Goal: Transaction & Acquisition: Purchase product/service

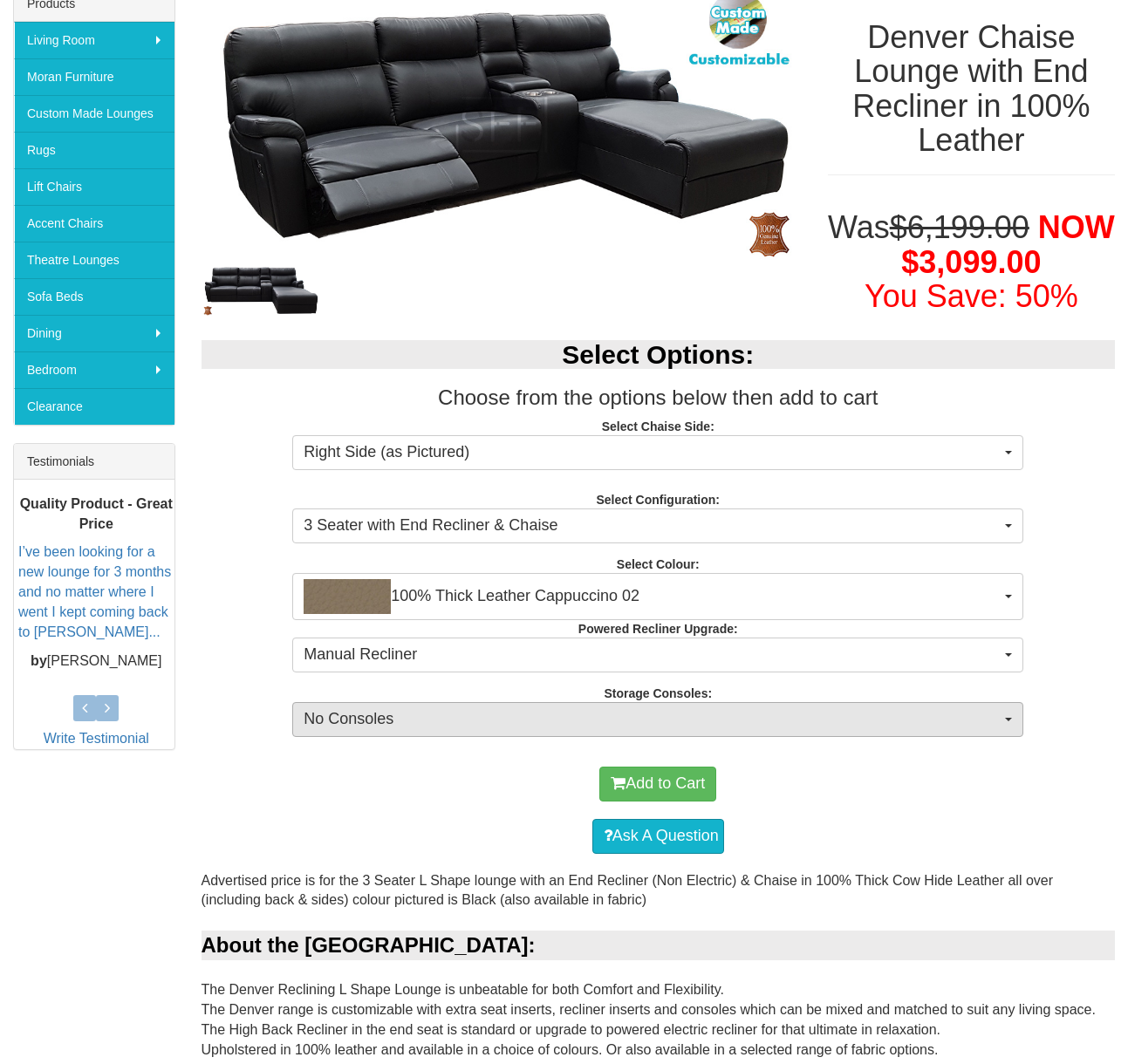
scroll to position [261, 0]
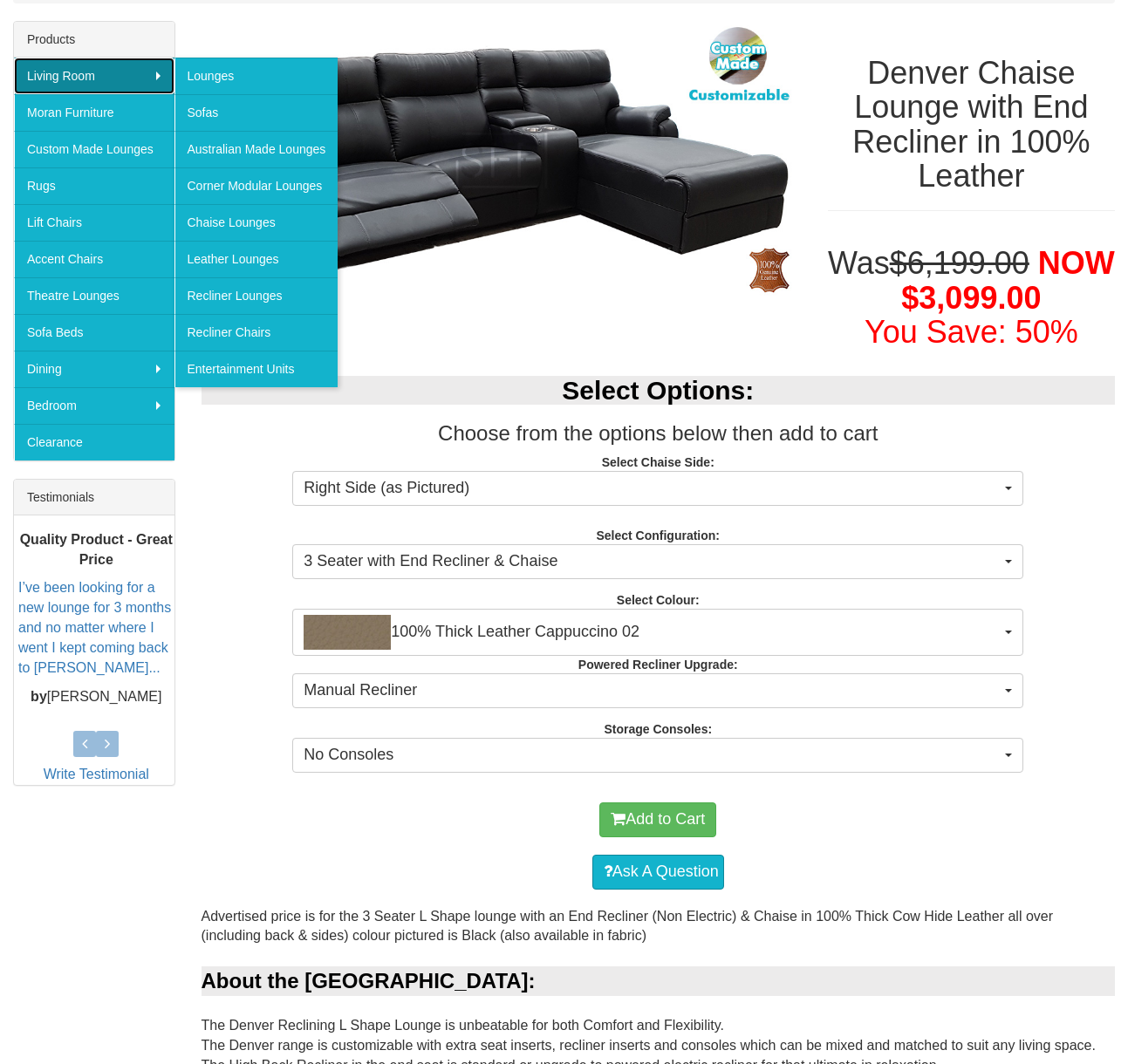
click at [161, 73] on link "Living Room" at bounding box center [94, 76] width 161 height 36
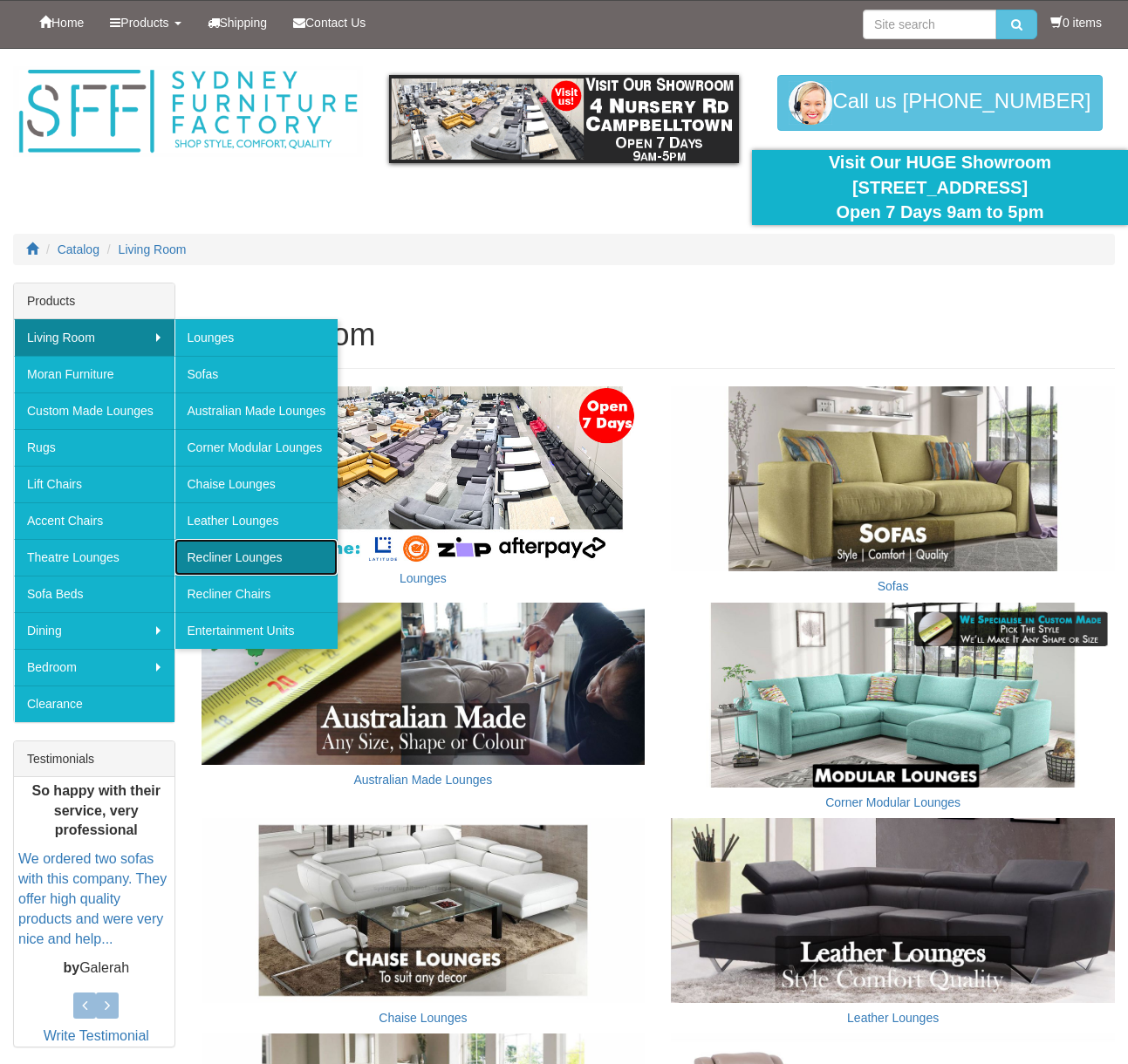
click at [217, 556] on link "Recliner Lounges" at bounding box center [256, 556] width 164 height 36
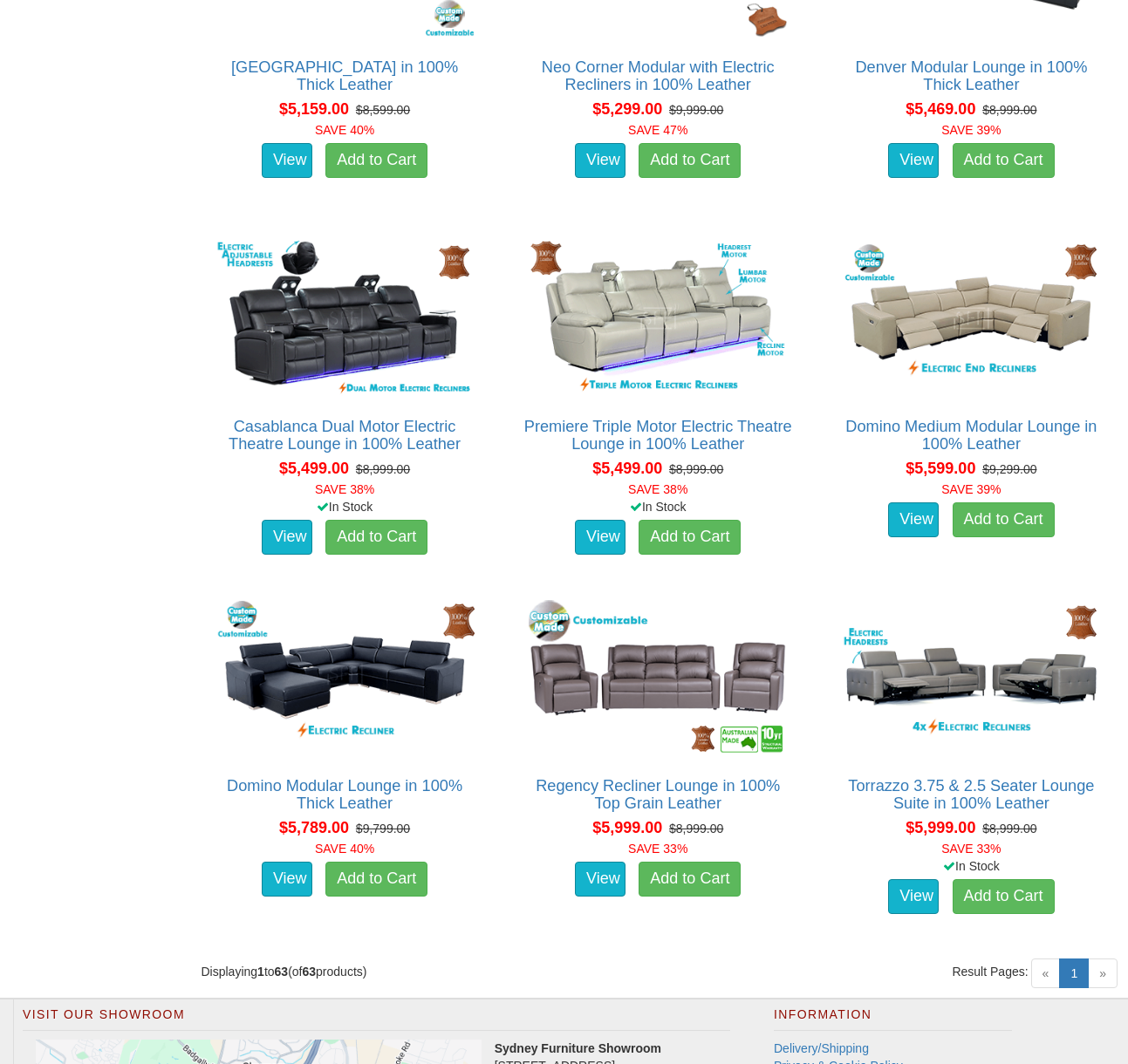
scroll to position [7762, 0]
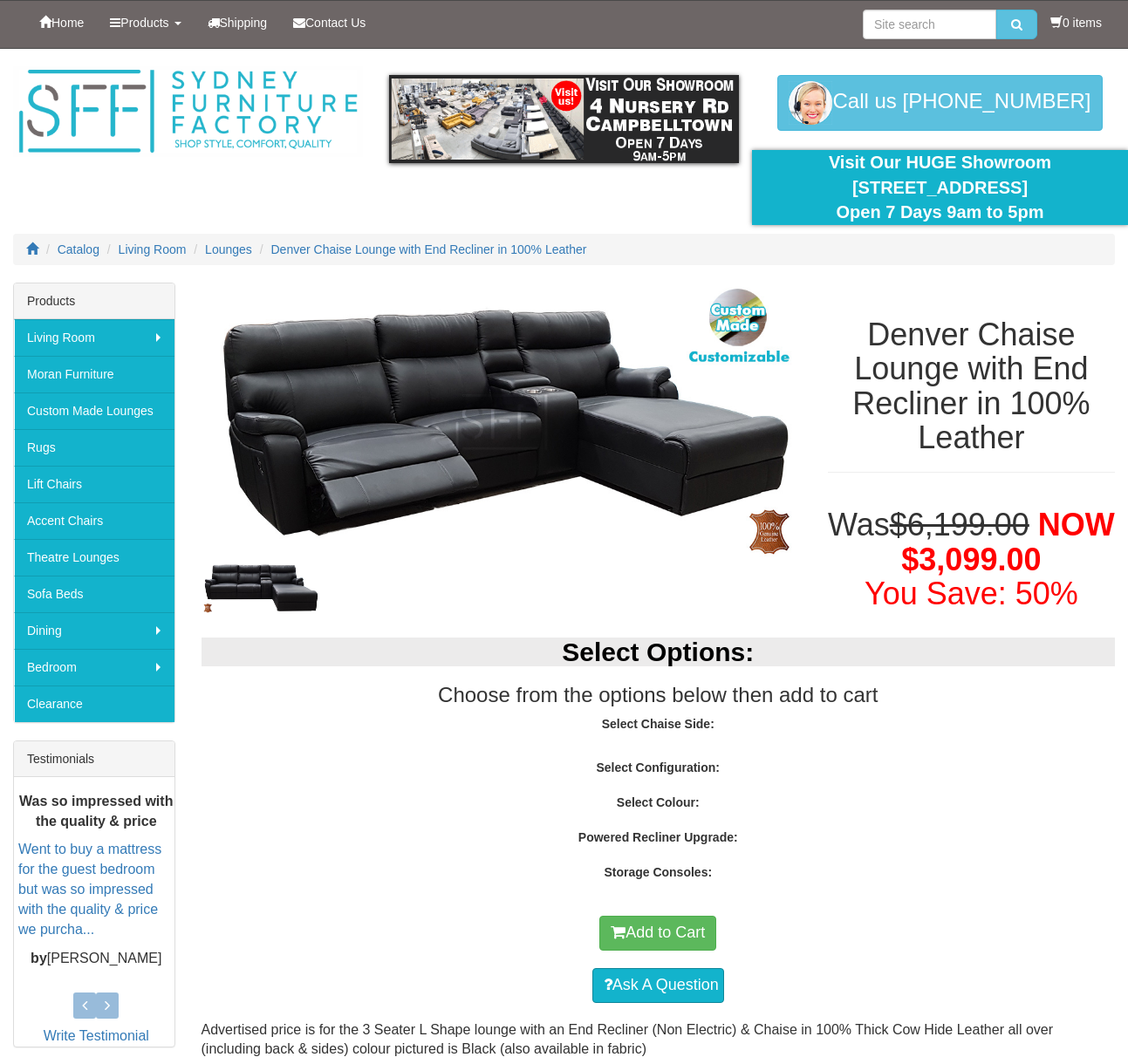
scroll to position [261, 0]
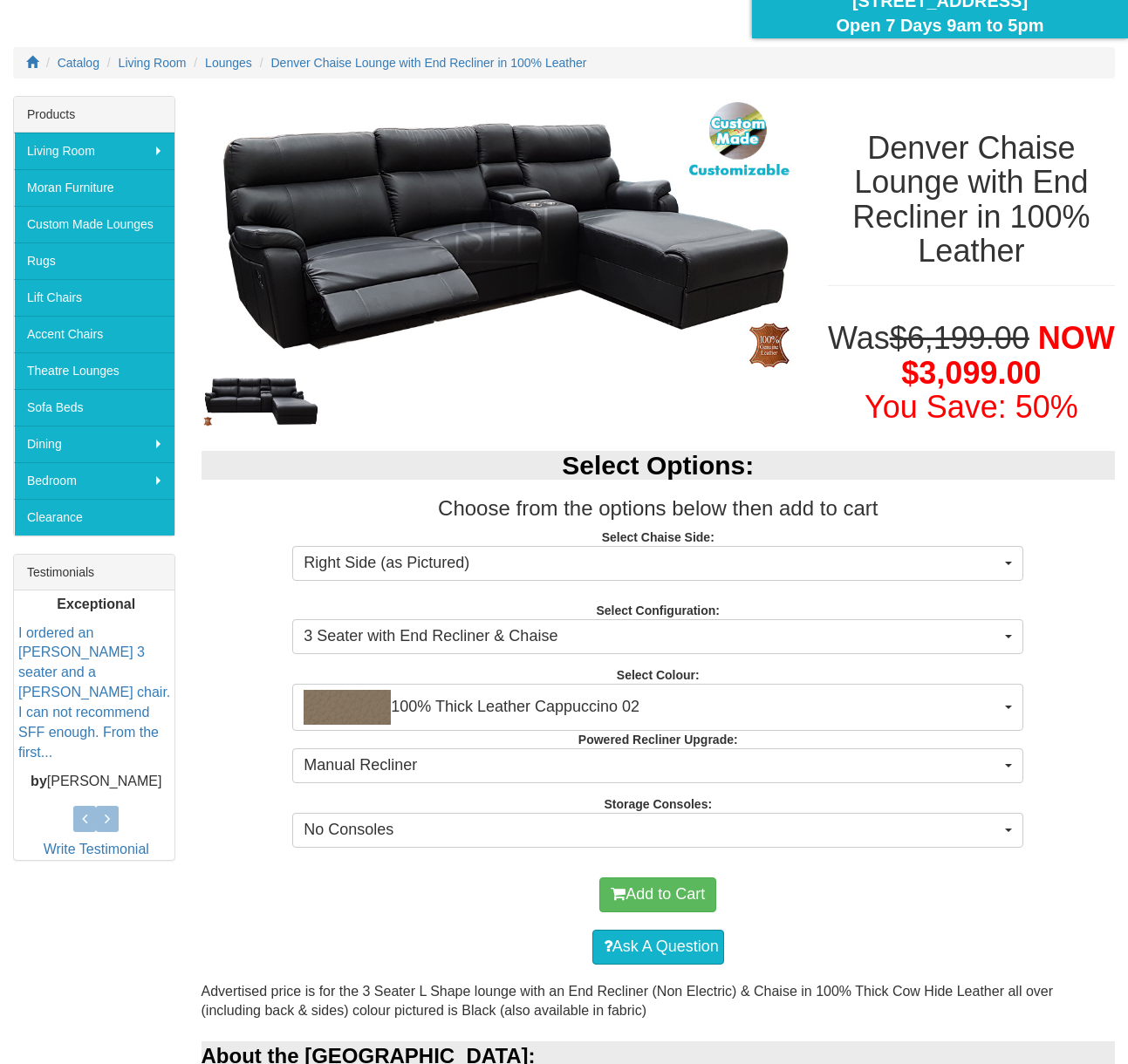
scroll to position [436, 0]
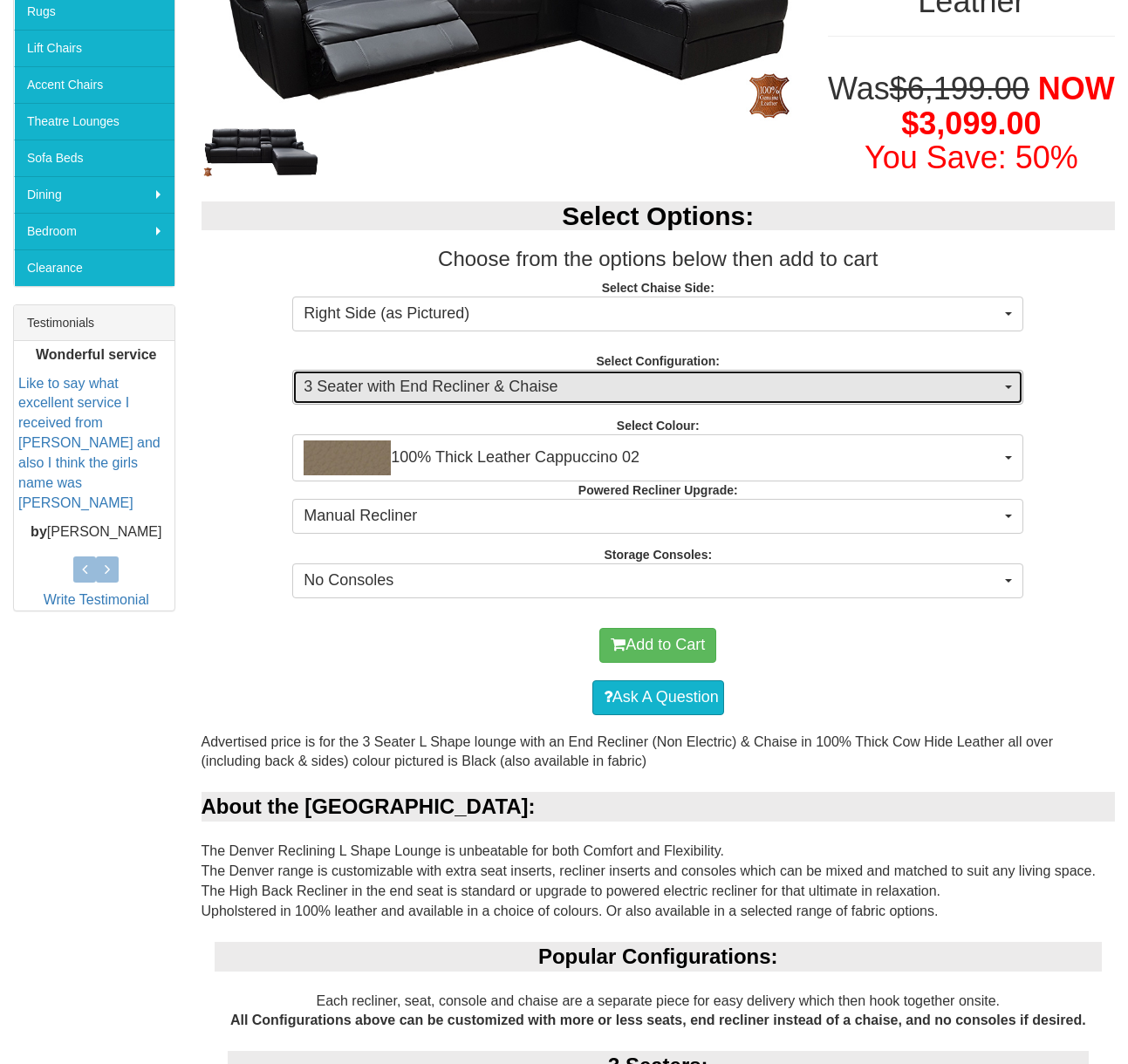
click at [1012, 388] on button "3 Seater with End Recliner & Chaise" at bounding box center [658, 387] width 731 height 35
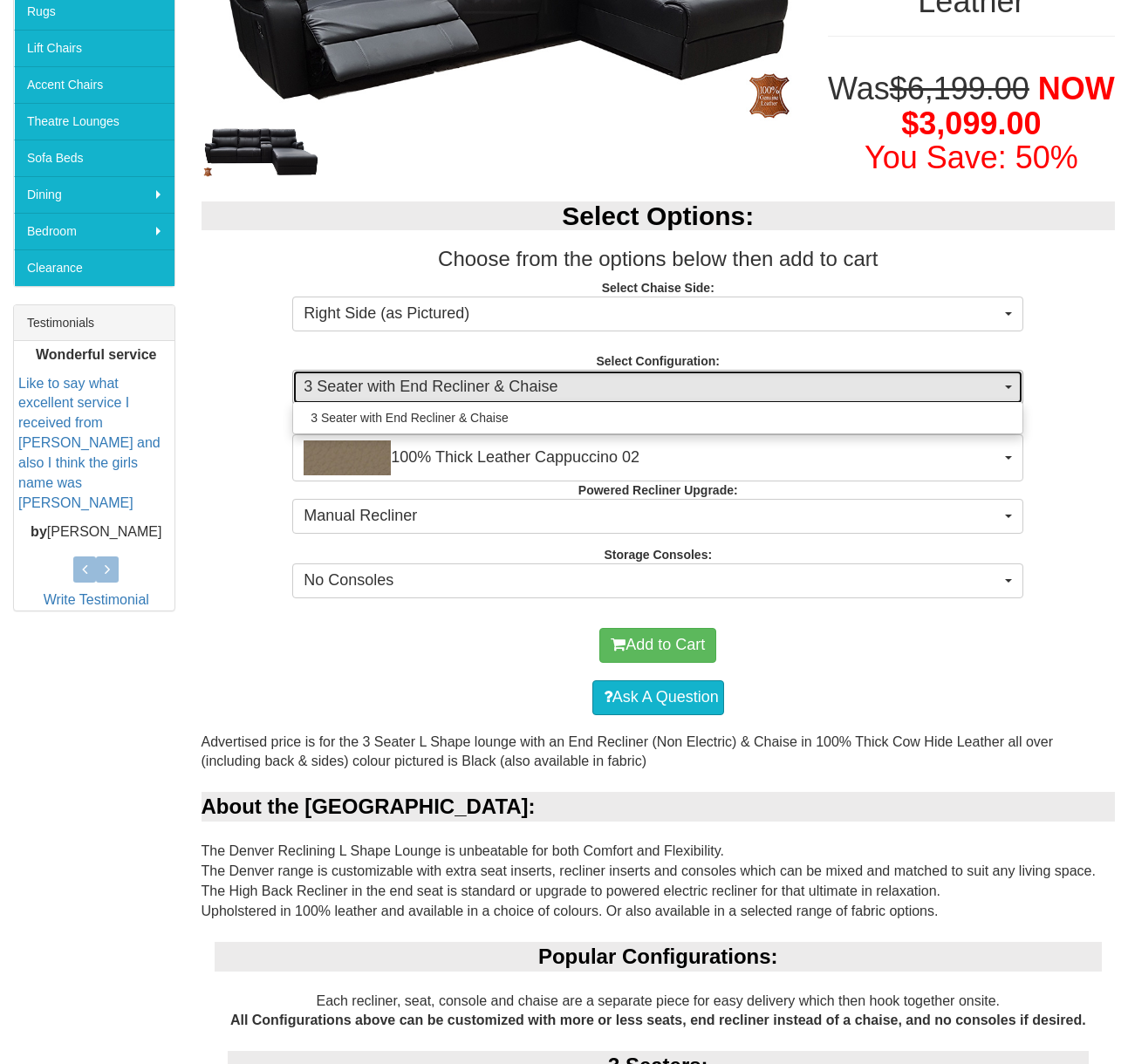
click at [1012, 388] on button "3 Seater with End Recliner & Chaise" at bounding box center [658, 387] width 731 height 35
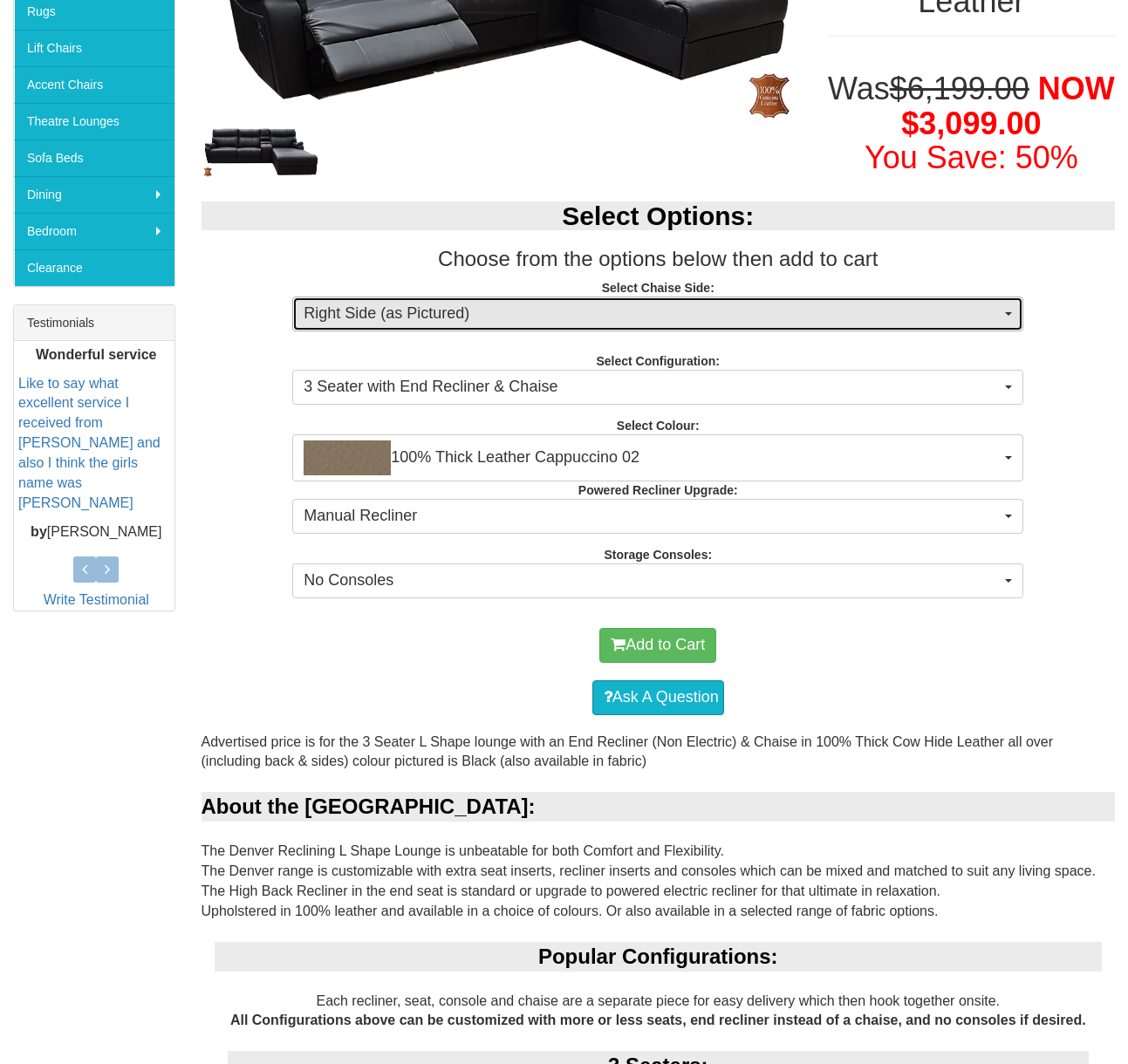
click at [1014, 301] on button "Right Side (as Pictured)" at bounding box center [658, 314] width 731 height 35
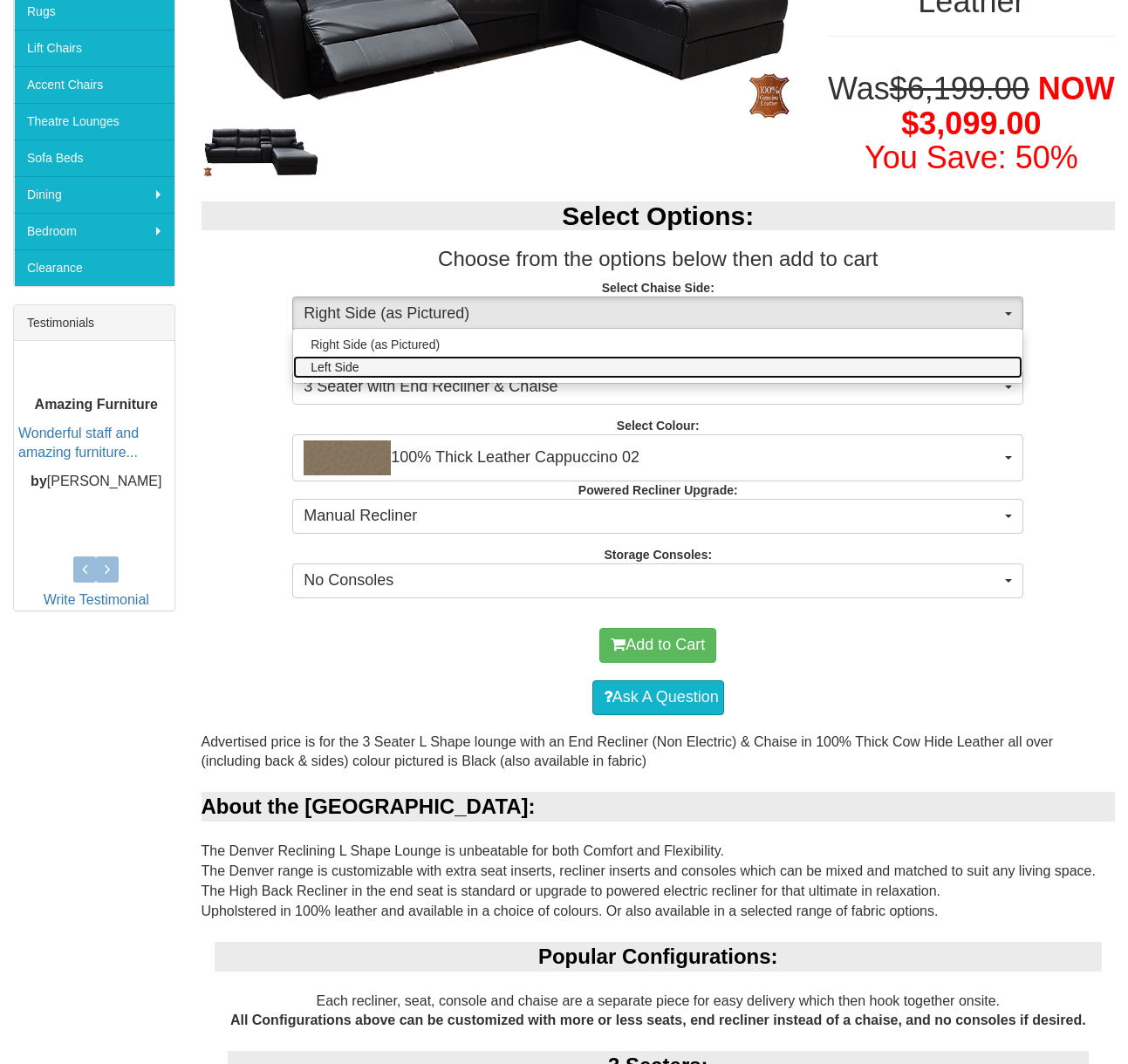
click at [990, 367] on link "Left Side" at bounding box center [658, 367] width 729 height 23
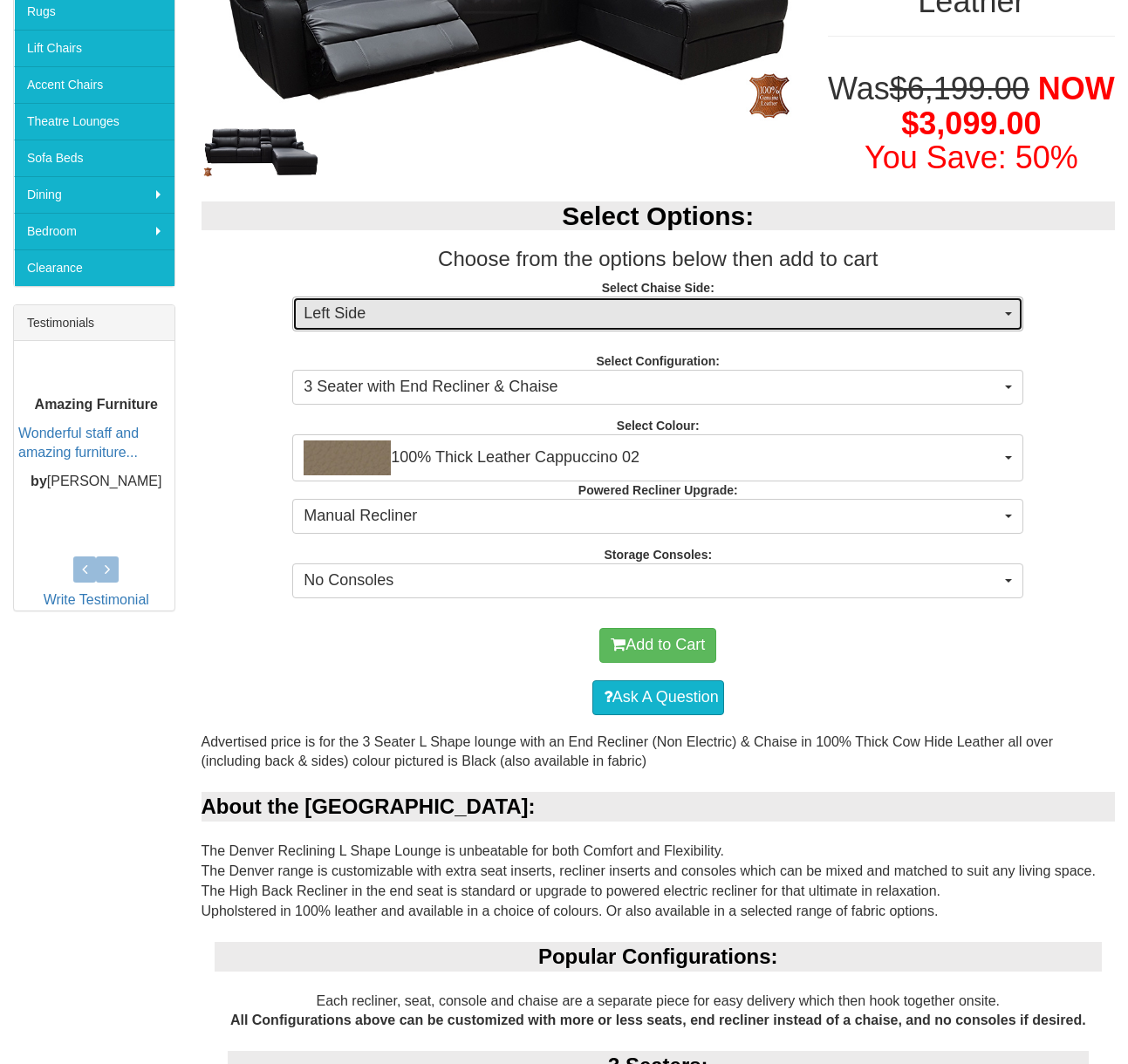
click at [1013, 308] on button "Left Side" at bounding box center [658, 314] width 731 height 35
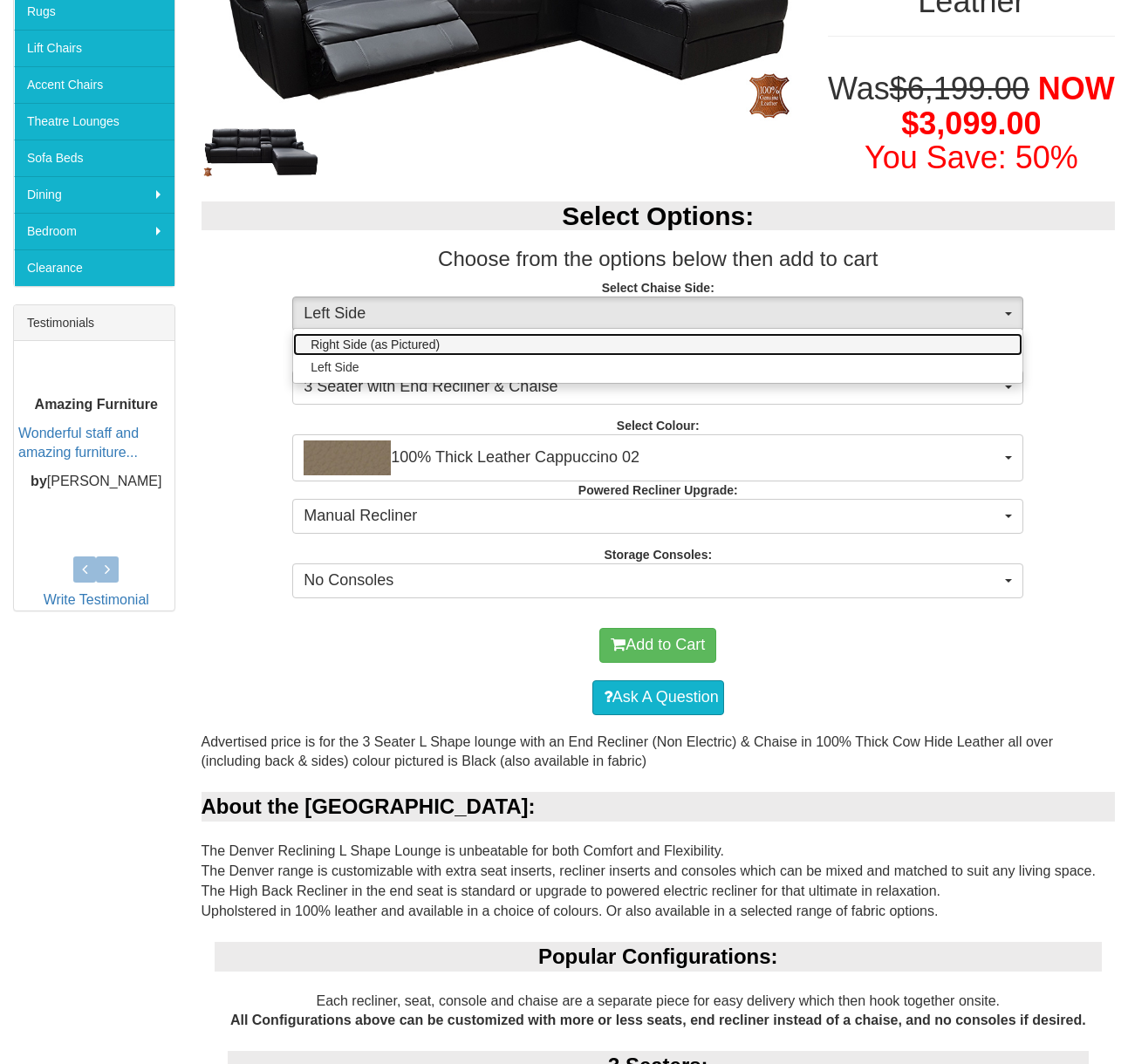
click at [972, 339] on link "Right Side (as Pictured)" at bounding box center [658, 345] width 729 height 23
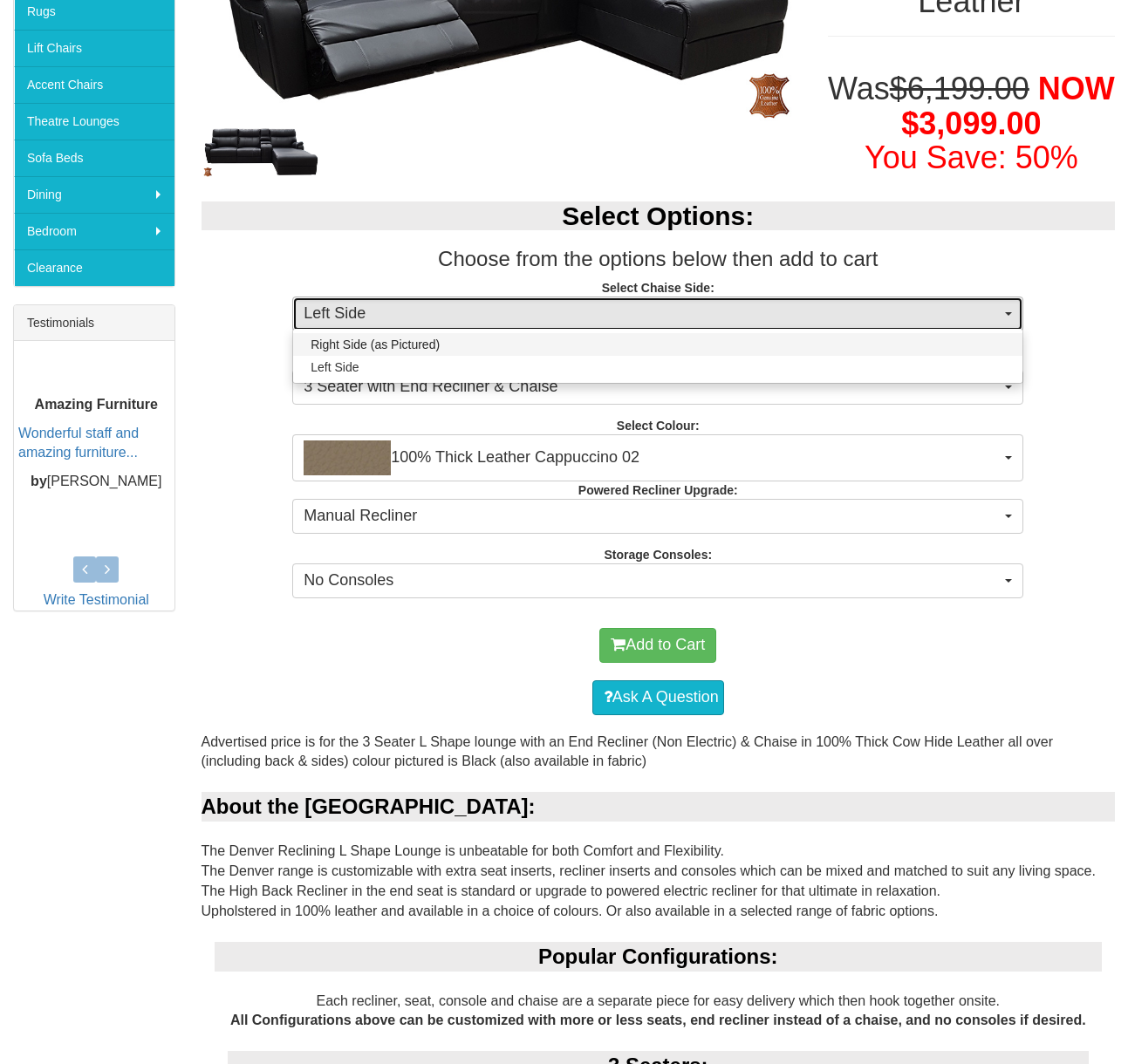
select select "263"
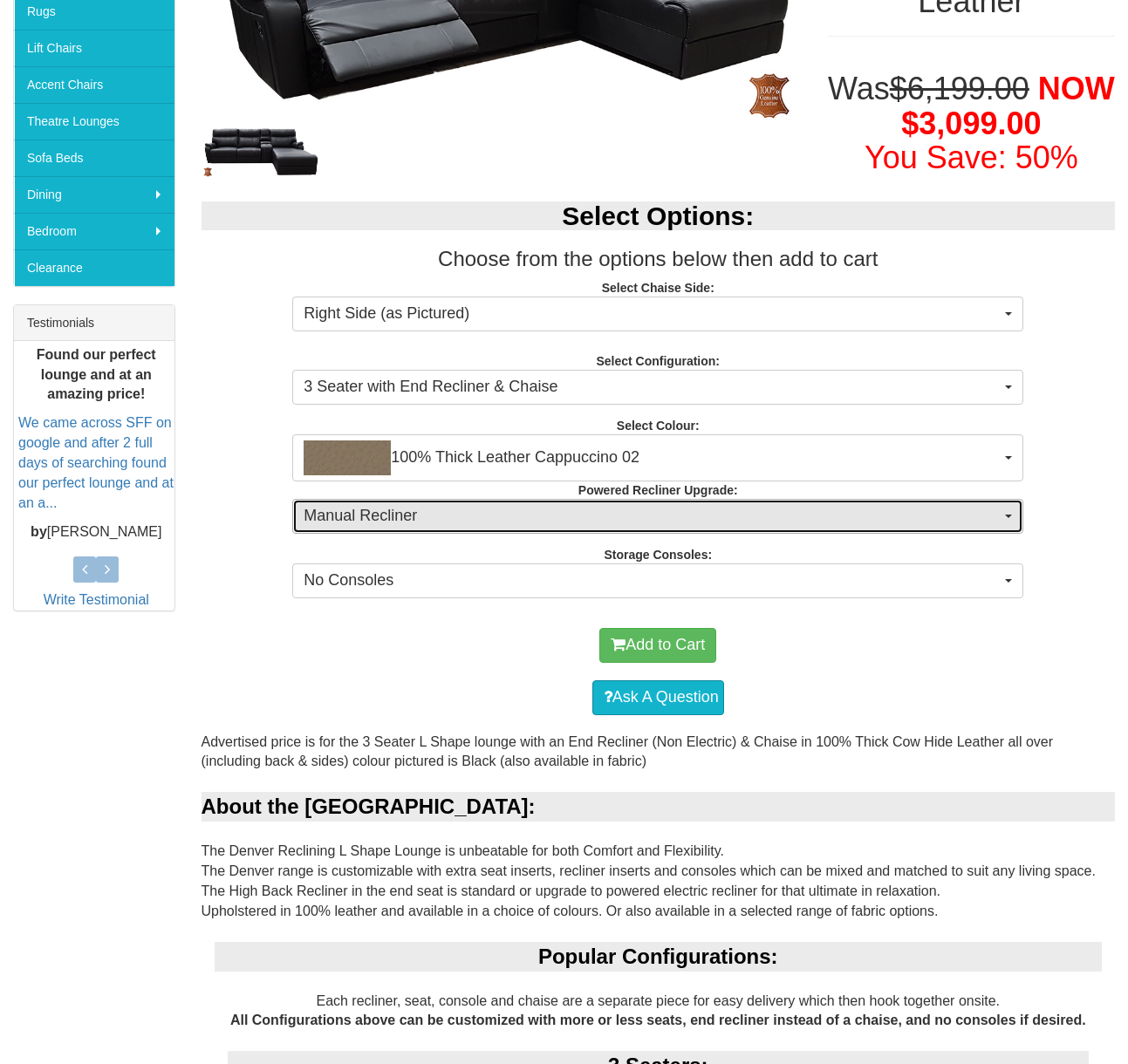
click at [1011, 508] on button "Manual Recliner" at bounding box center [658, 516] width 731 height 35
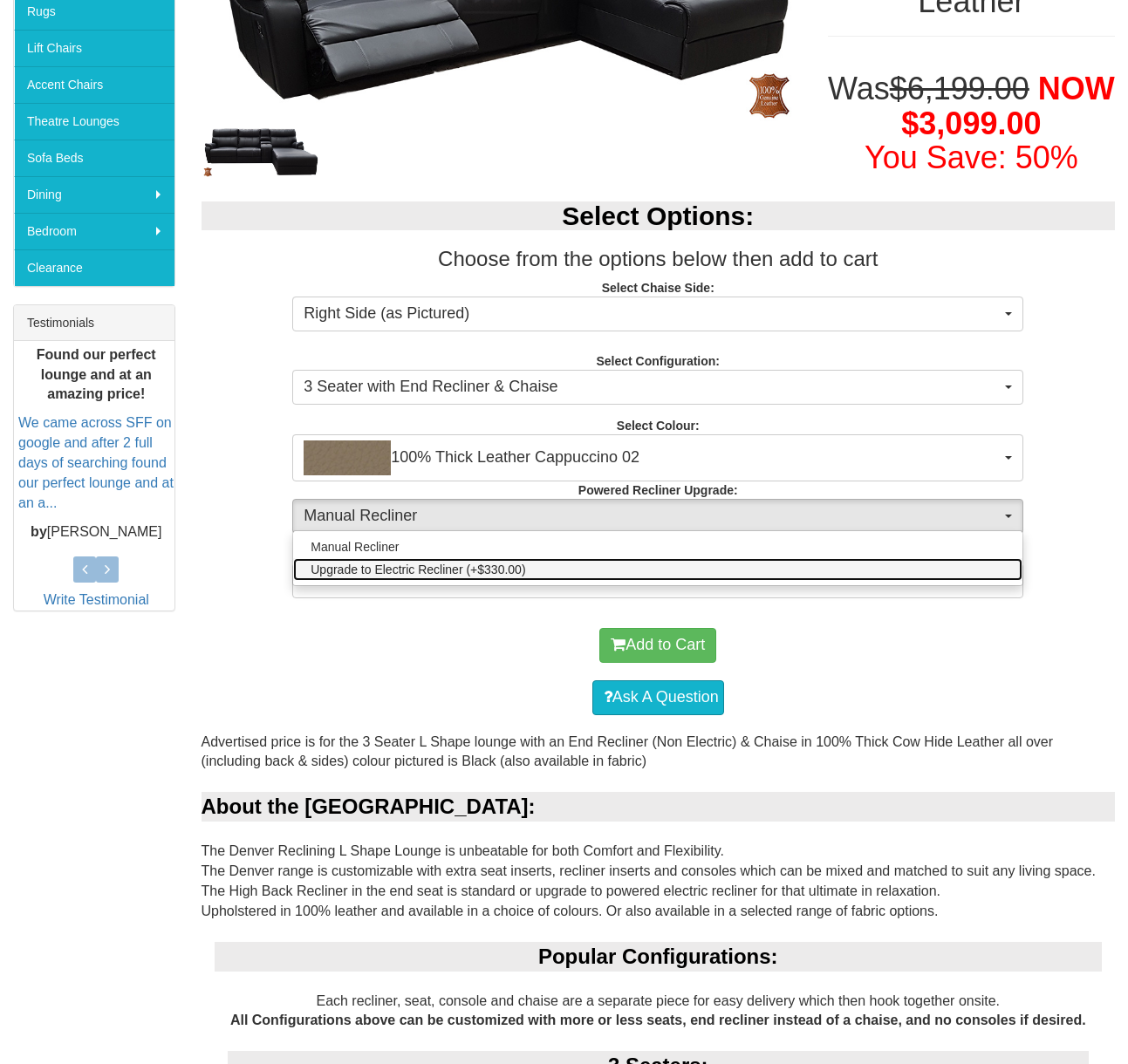
click at [980, 566] on link "Upgrade to Electric Recliner (+$330.00)" at bounding box center [658, 570] width 729 height 23
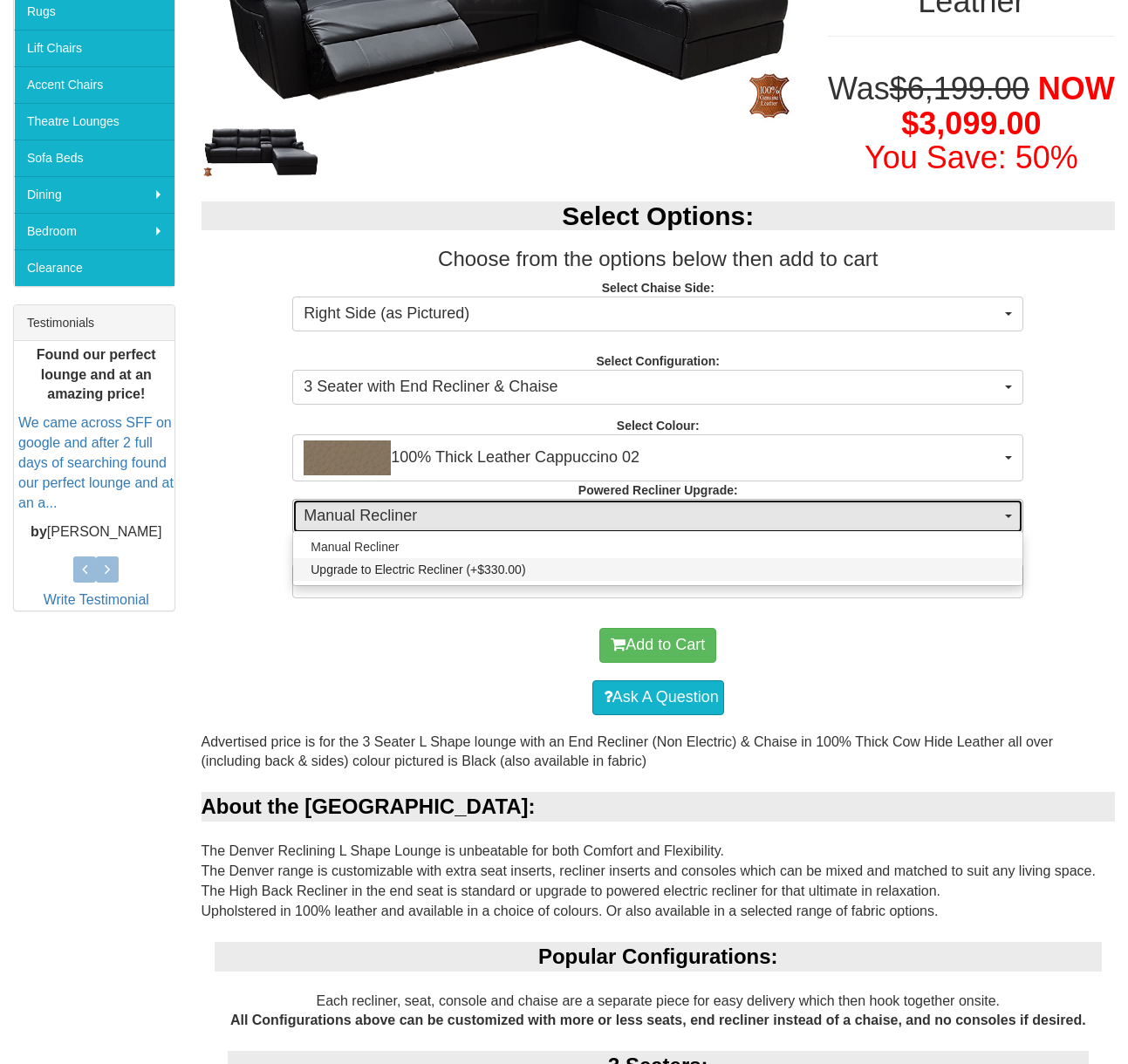
select select "578"
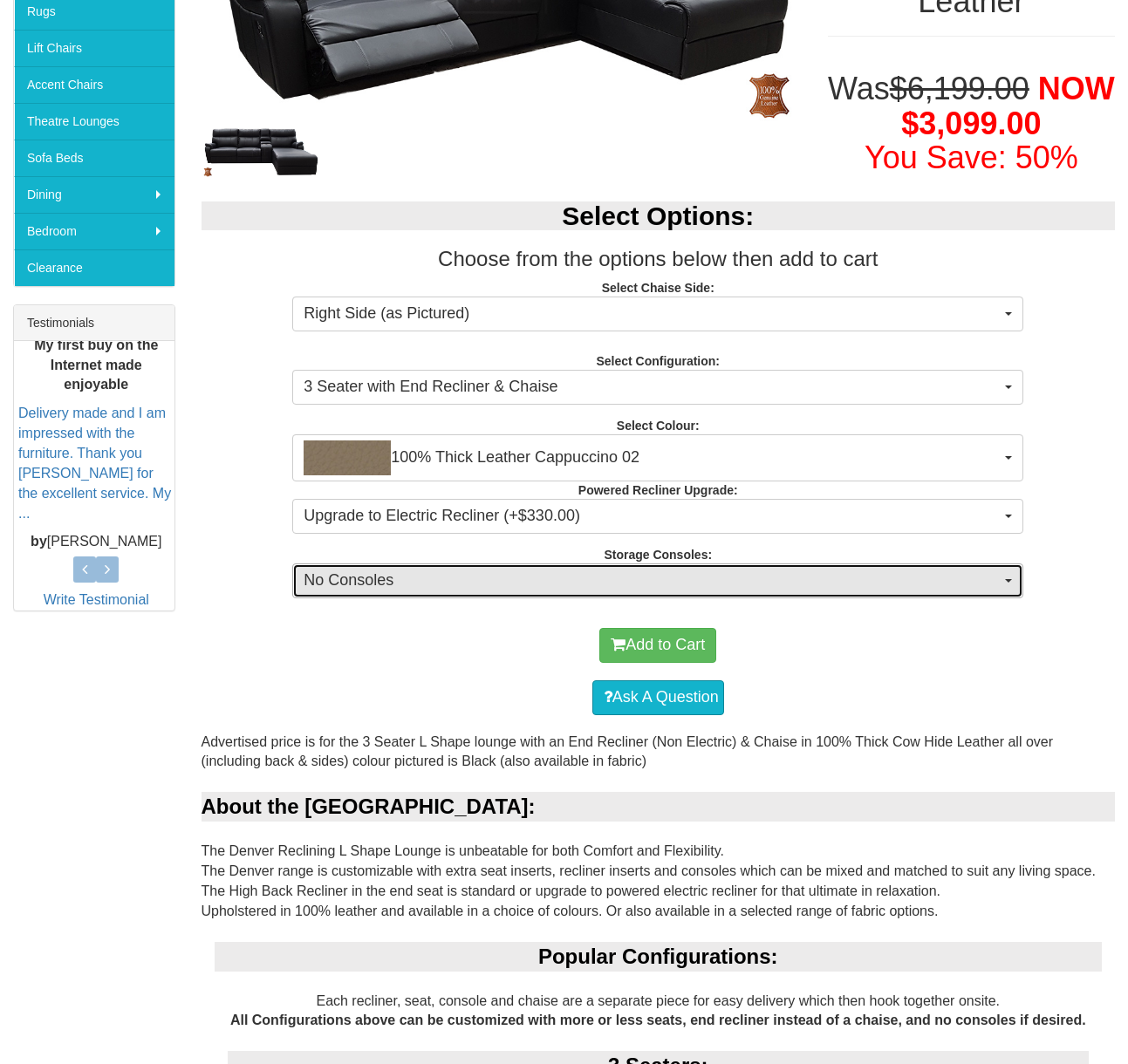
click at [1009, 574] on button "No Consoles" at bounding box center [658, 580] width 731 height 35
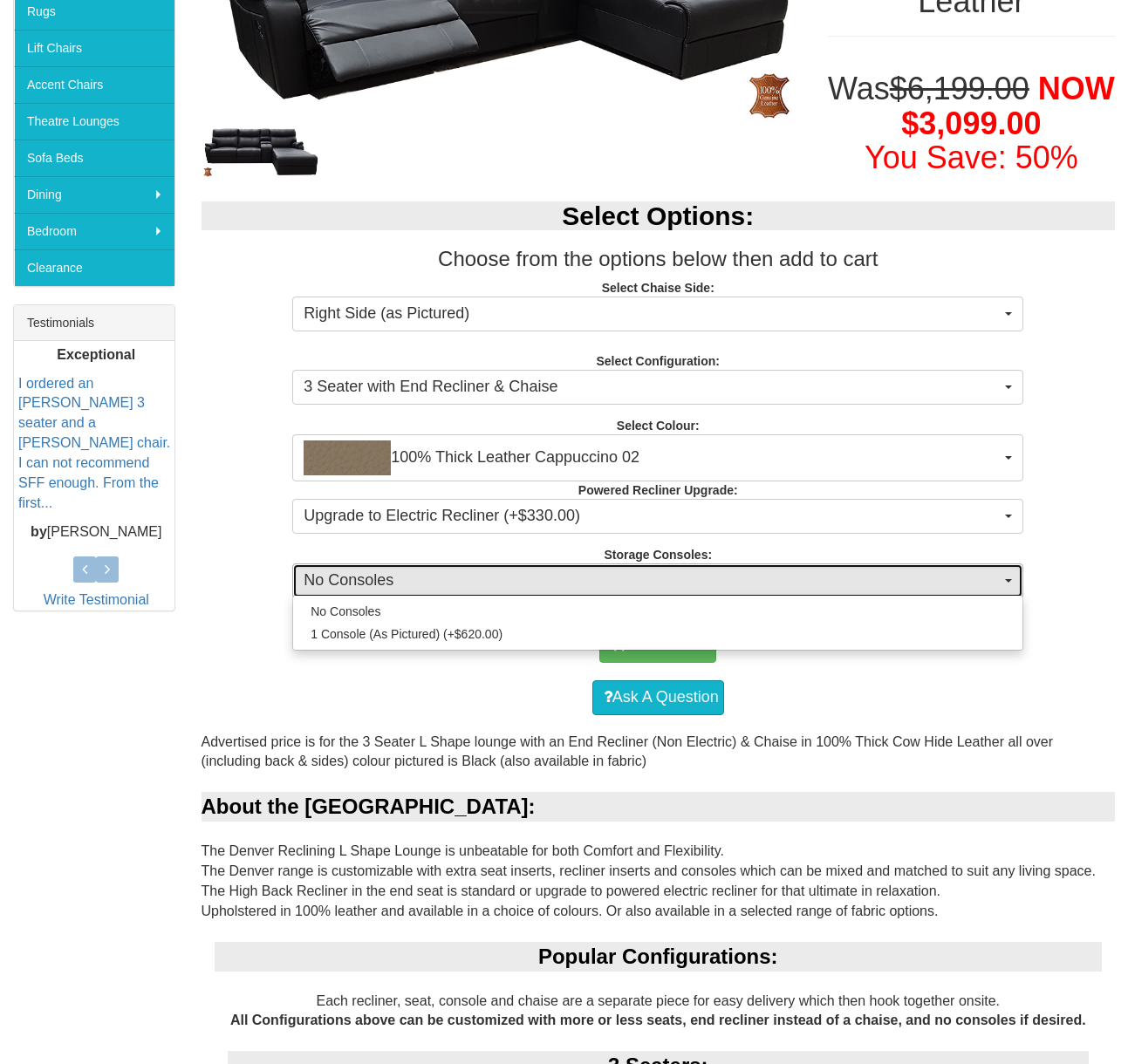
click at [1009, 574] on button "No Consoles" at bounding box center [658, 580] width 731 height 35
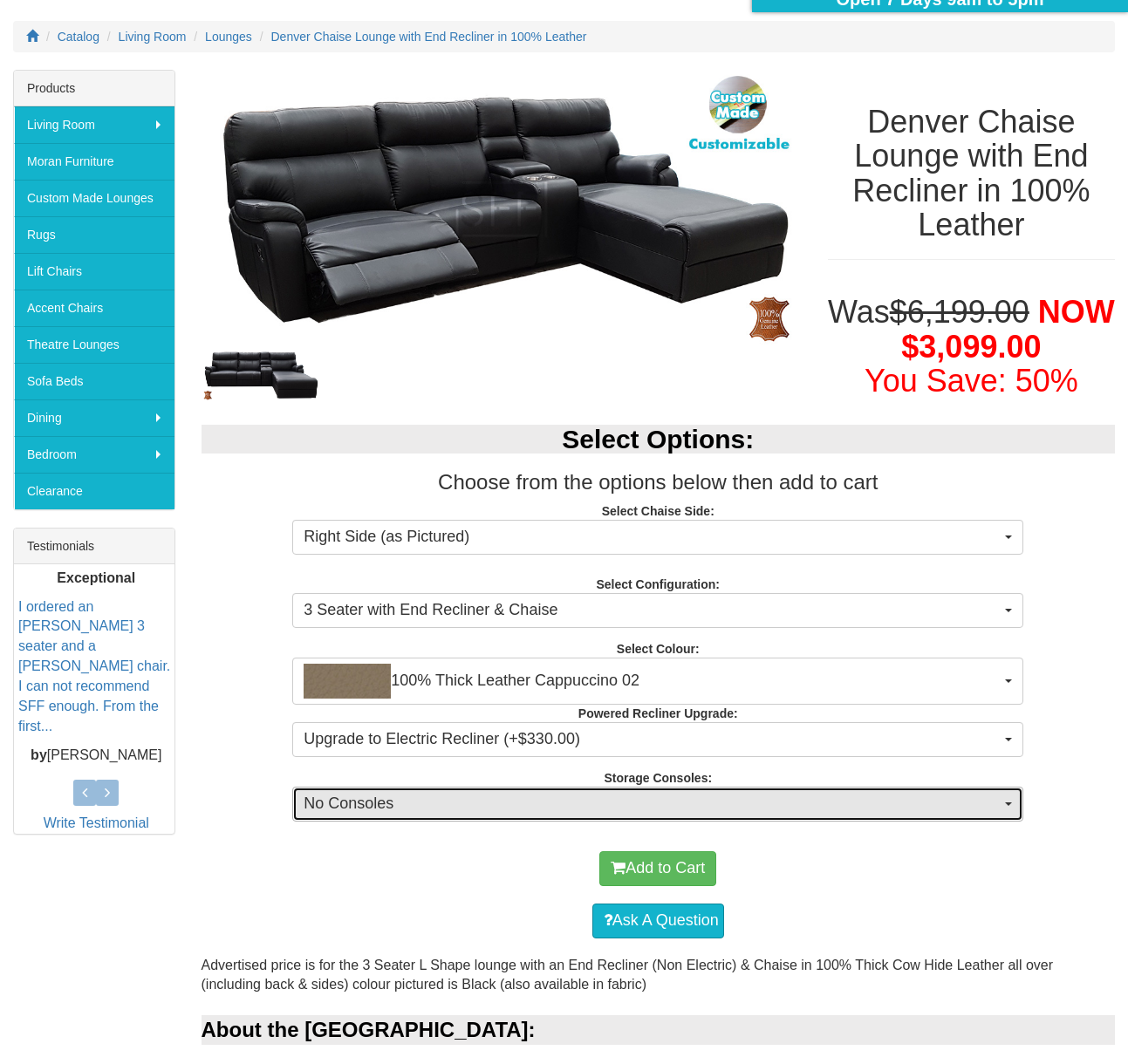
scroll to position [87, 0]
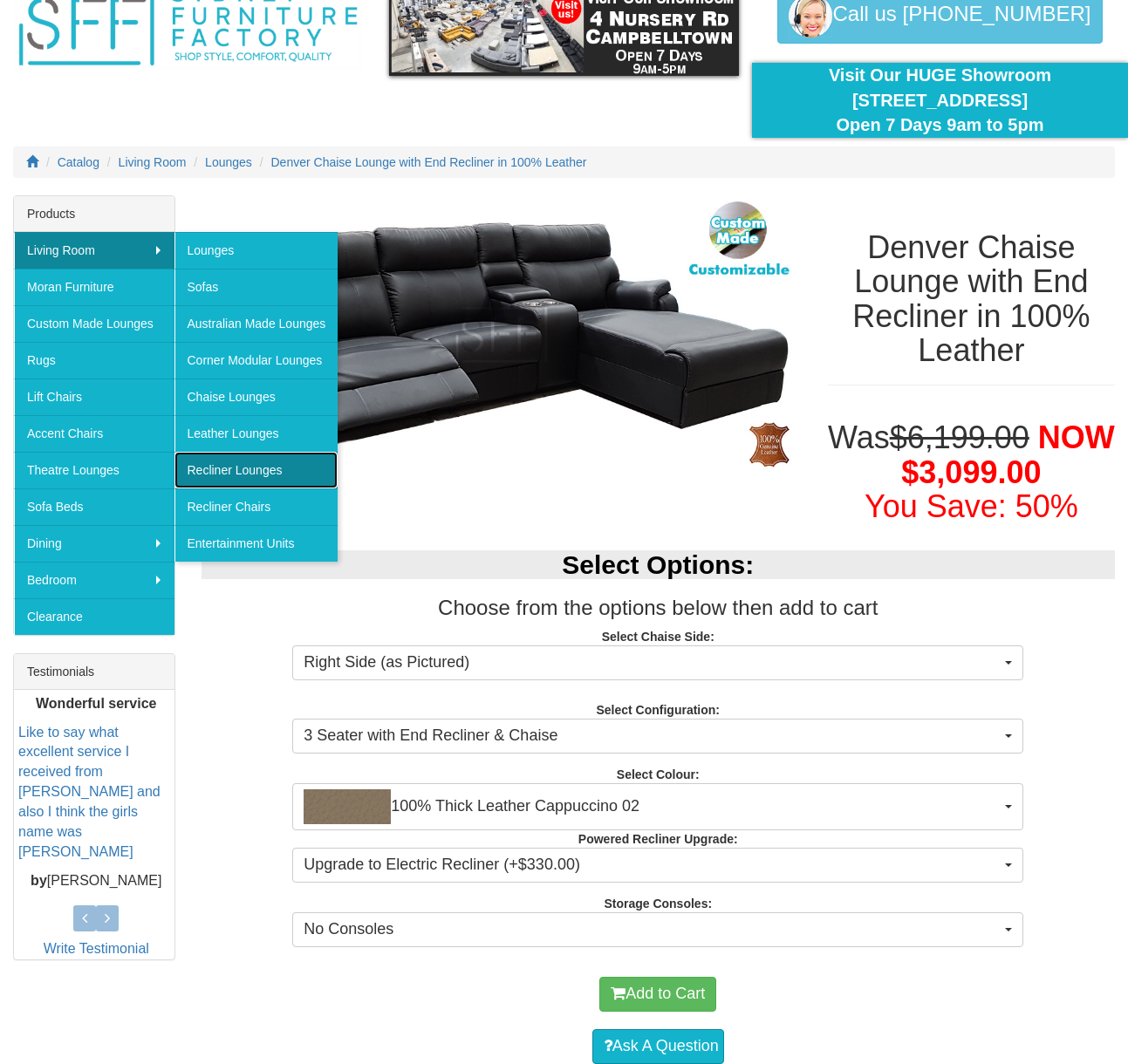
click at [258, 468] on link "Recliner Lounges" at bounding box center [256, 469] width 164 height 36
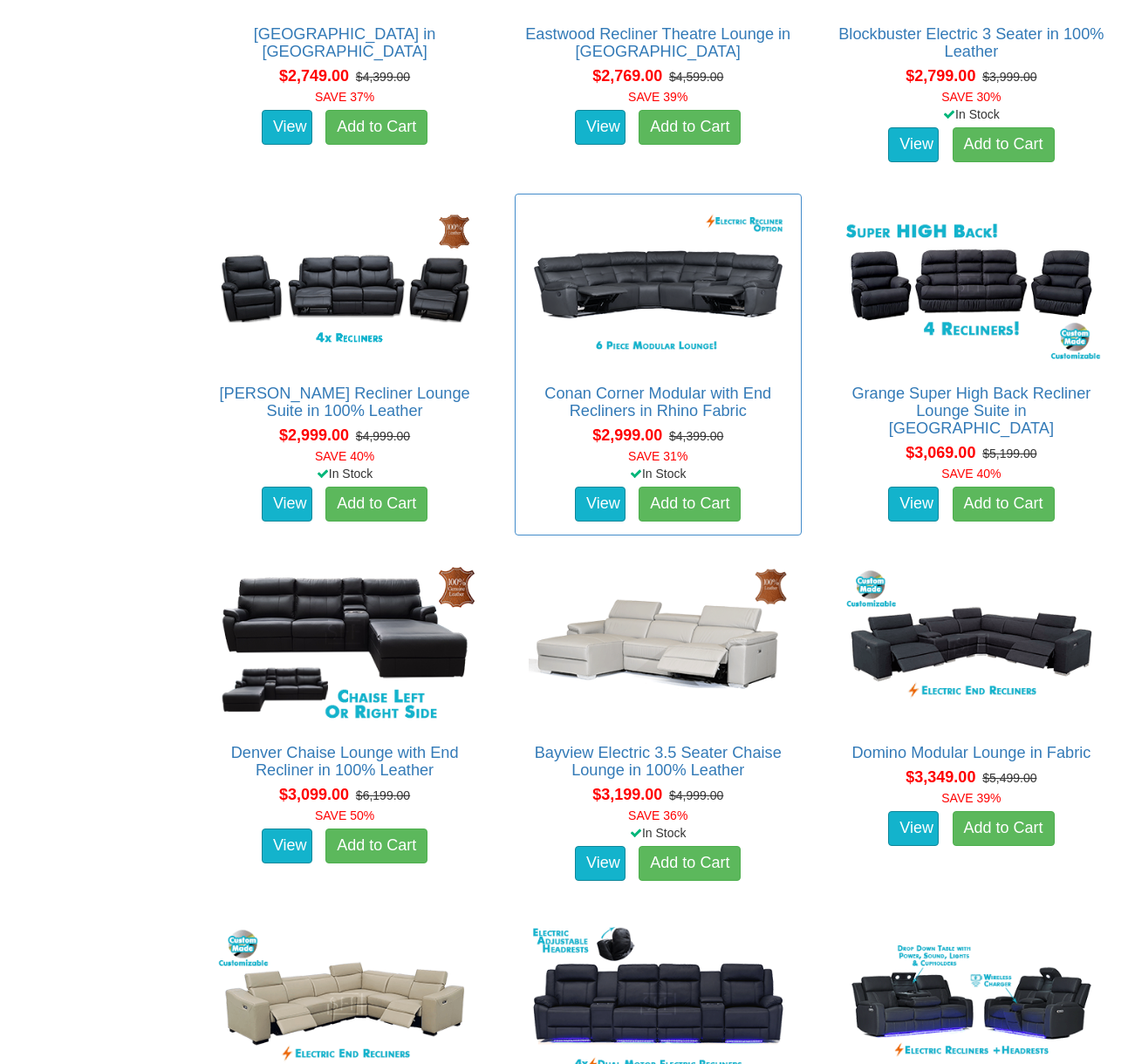
scroll to position [2965, 0]
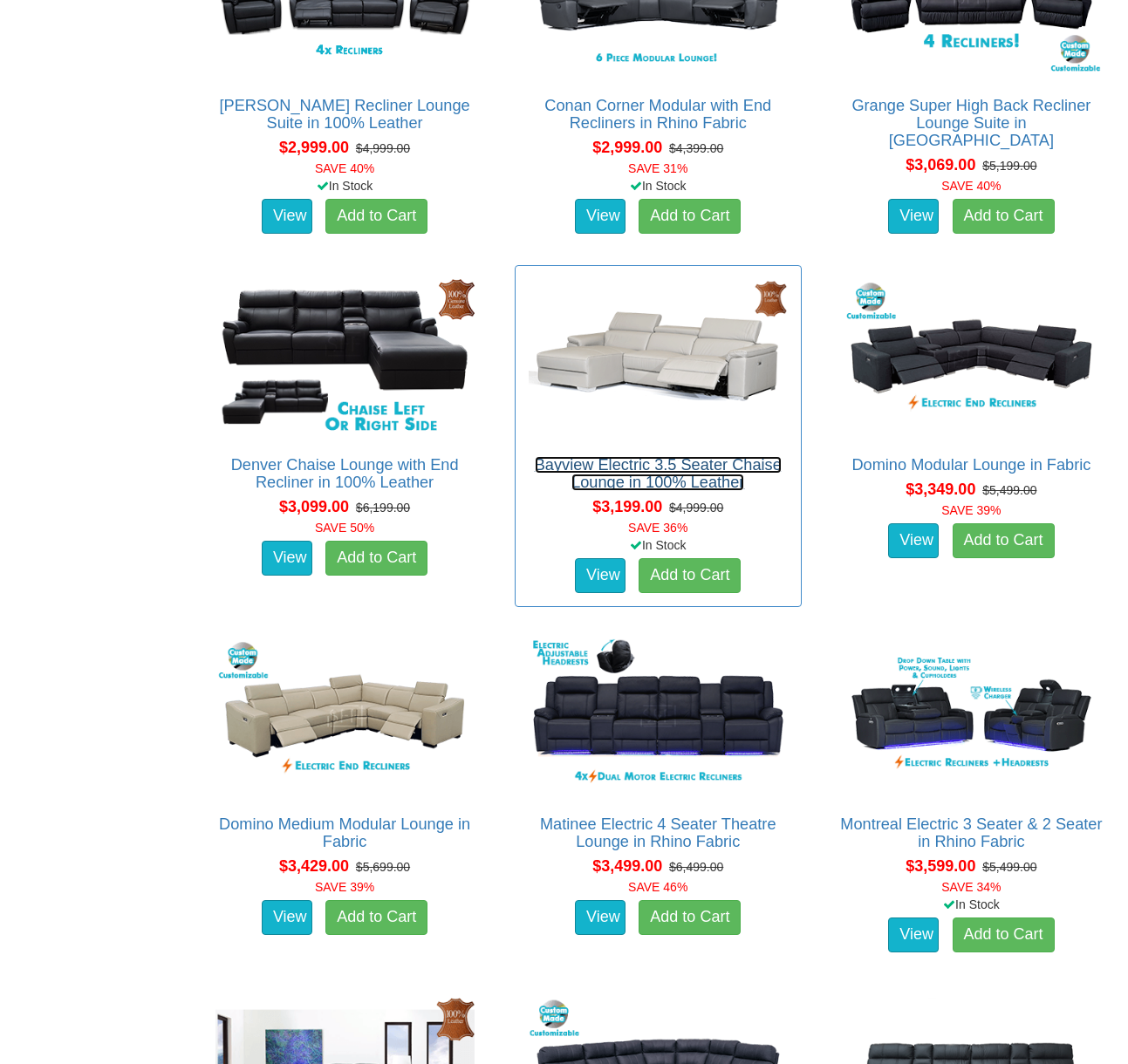
click at [681, 468] on link "Bayview Electric 3.5 Seater Chaise Lounge in 100% Leather" at bounding box center [658, 473] width 247 height 35
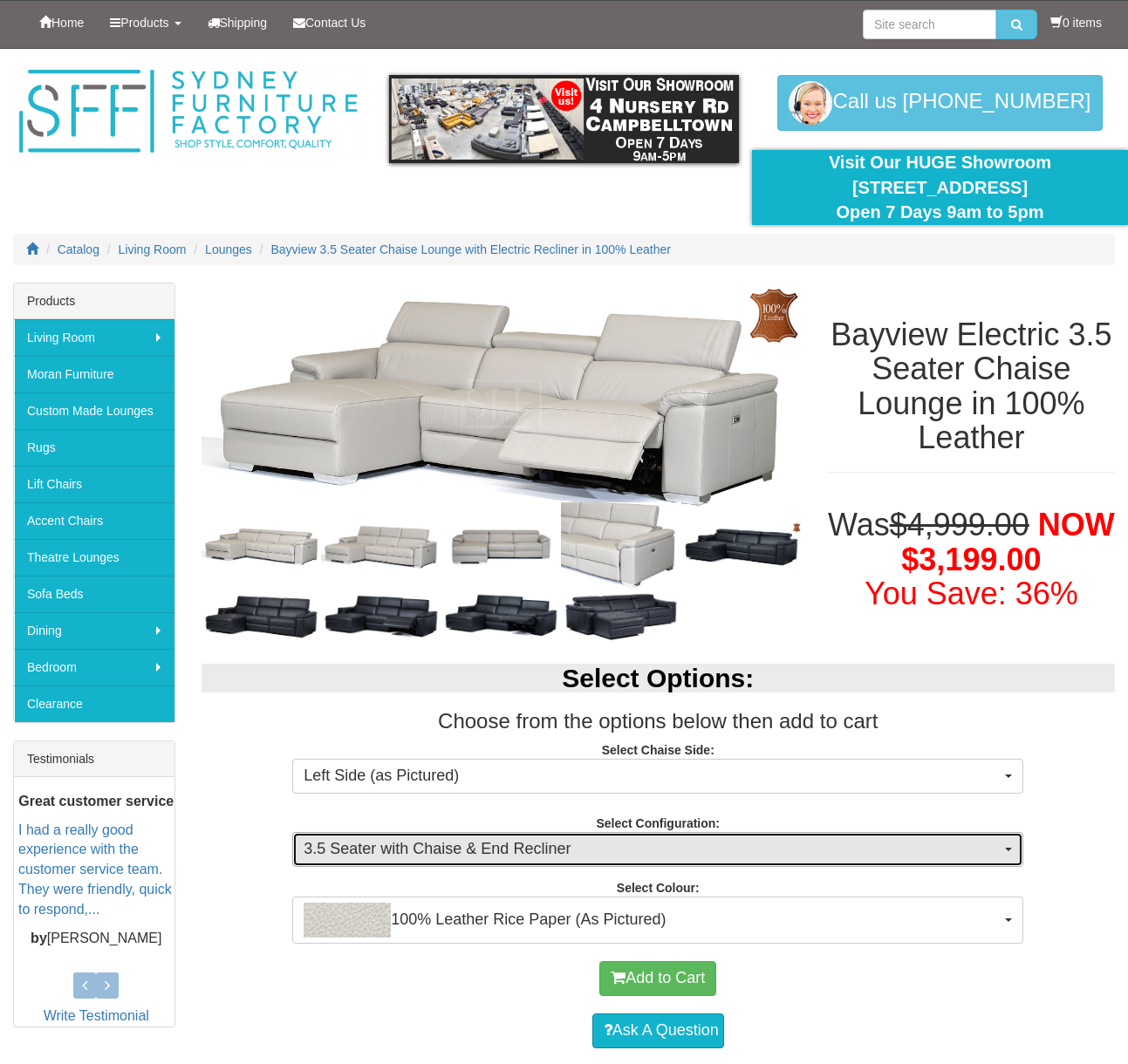
click at [1013, 848] on button "3.5 Seater with Chaise & End Recliner" at bounding box center [658, 849] width 731 height 35
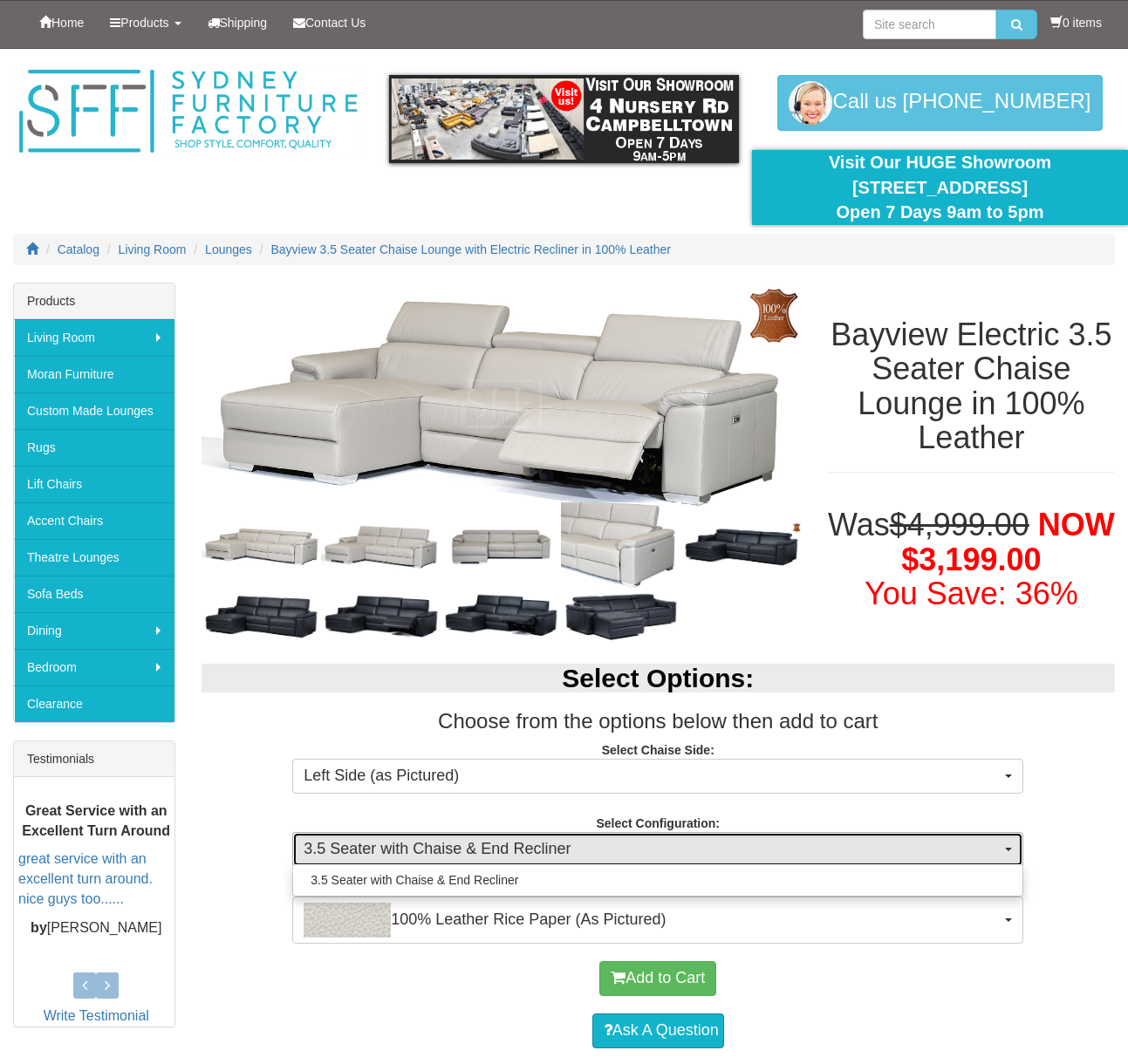
click at [1013, 848] on button "3.5 Seater with Chaise & End Recliner" at bounding box center [658, 849] width 731 height 35
